Goal: Task Accomplishment & Management: Check status

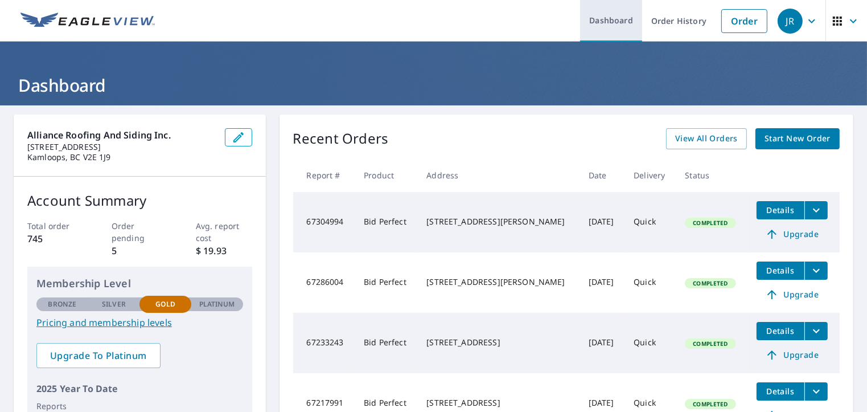
click at [601, 19] on link "Dashboard" at bounding box center [611, 21] width 62 height 42
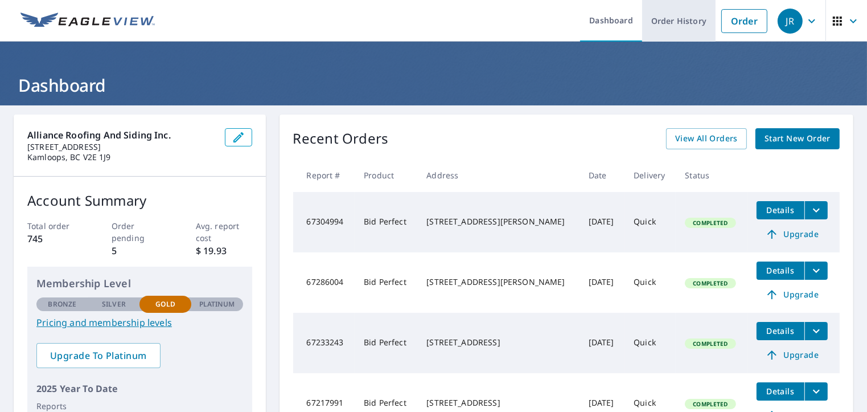
click at [675, 21] on link "Order History" at bounding box center [678, 21] width 73 height 42
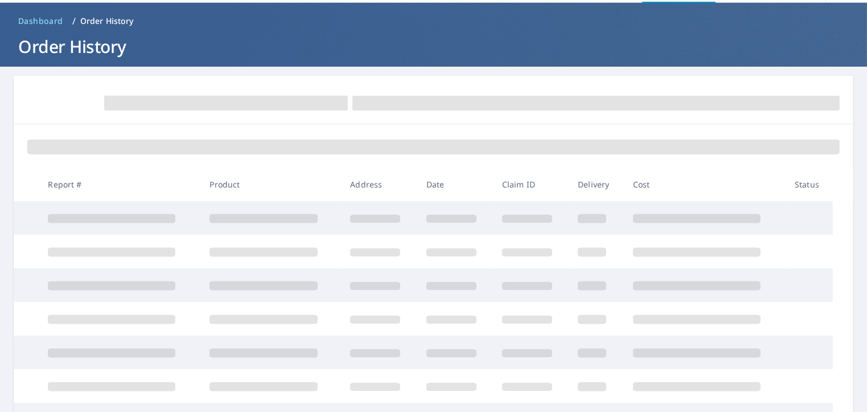
scroll to position [24, 0]
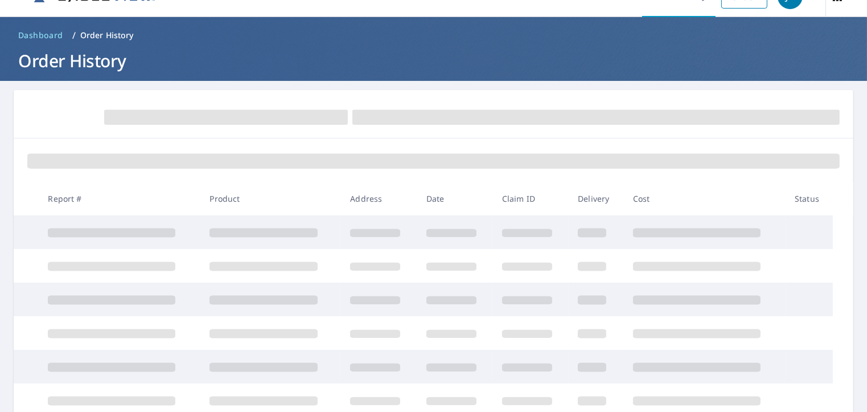
click at [473, 199] on th "Date" at bounding box center [455, 199] width 76 height 34
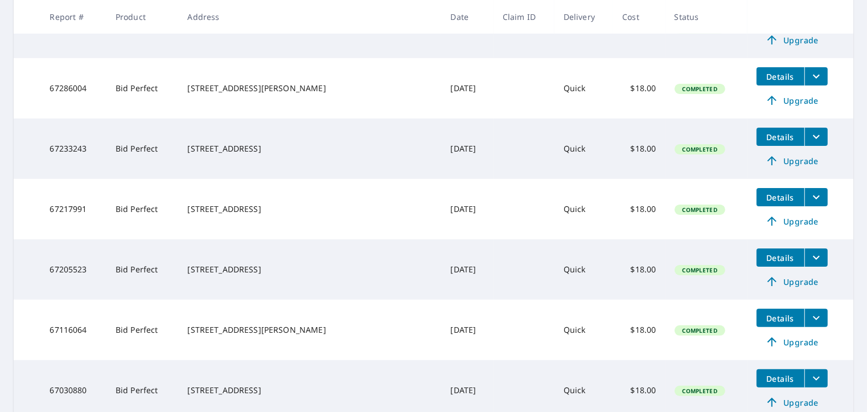
scroll to position [0, 0]
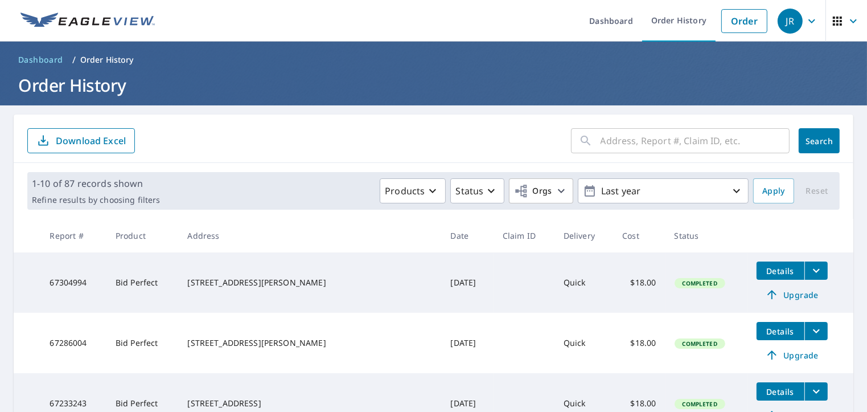
click at [605, 142] on input "text" at bounding box center [695, 141] width 189 height 32
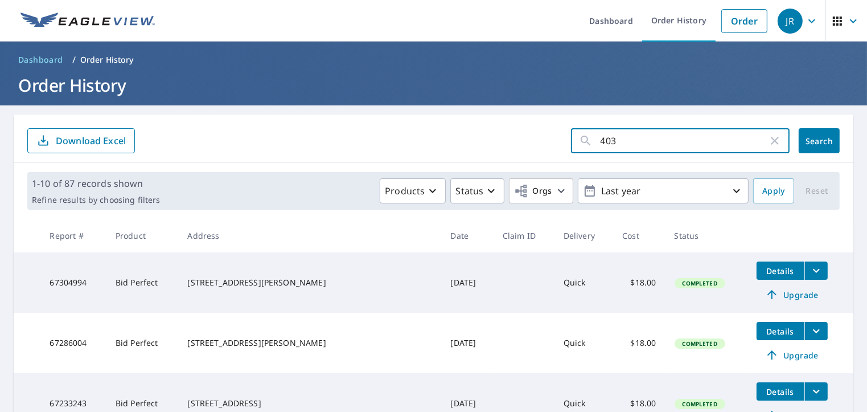
type input "403"
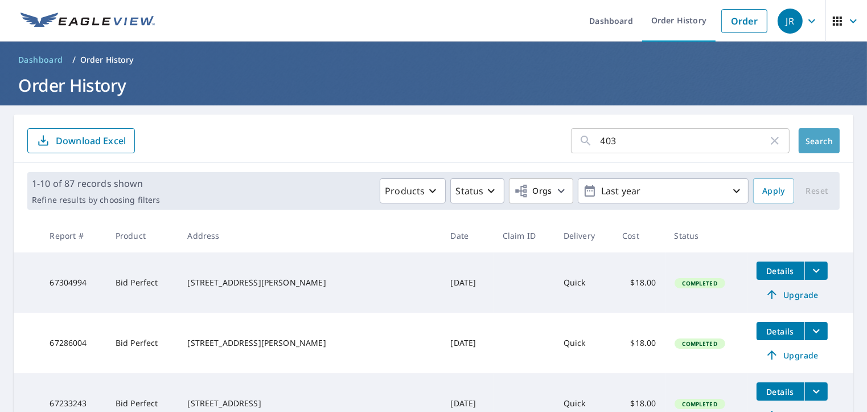
click at [811, 139] on span "Search" at bounding box center [819, 141] width 23 height 11
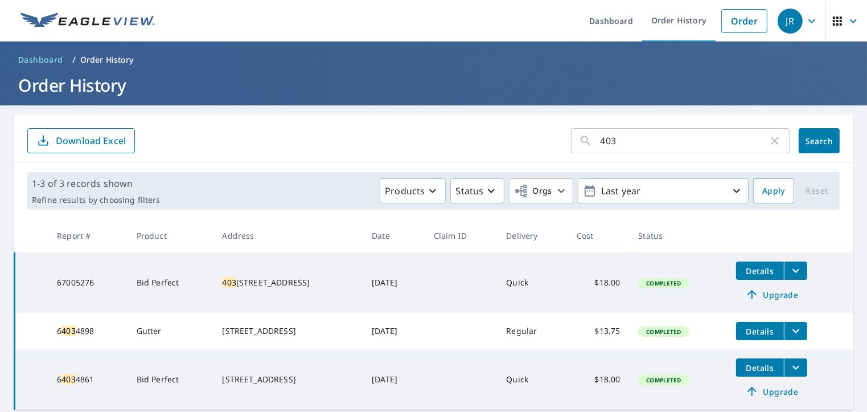
click at [792, 267] on icon "filesDropdownBtn-67005276" at bounding box center [796, 271] width 14 height 14
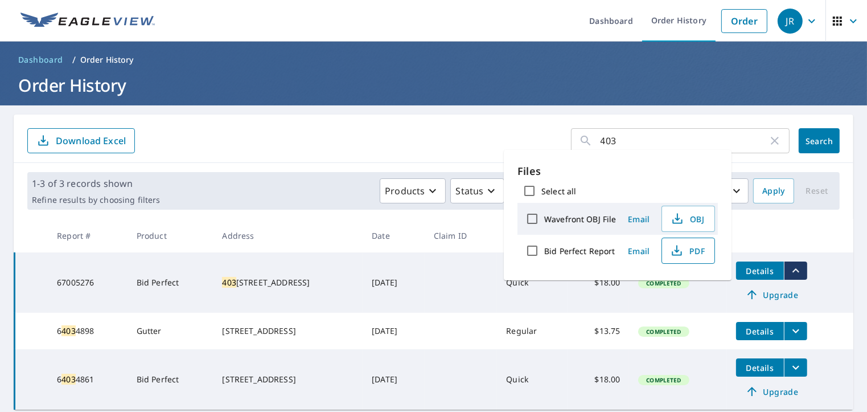
click at [694, 250] on span "PDF" at bounding box center [687, 251] width 36 height 14
click at [674, 248] on icon "button" at bounding box center [677, 251] width 14 height 14
